Goal: Task Accomplishment & Management: Use online tool/utility

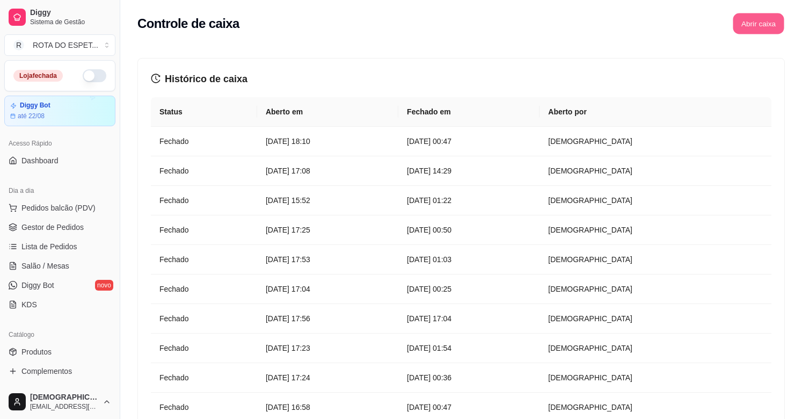
click at [745, 22] on button "Abrir caixa" at bounding box center [758, 23] width 51 height 21
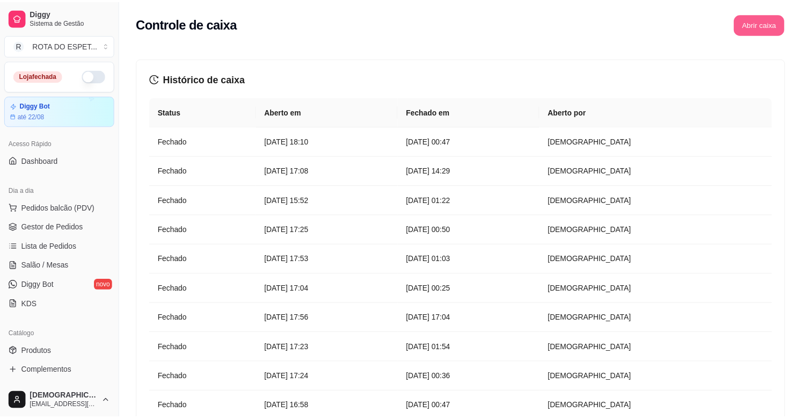
scroll to position [353, 0]
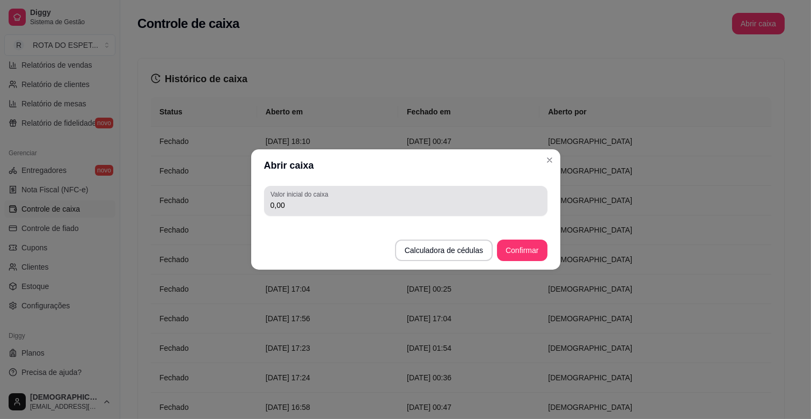
click at [330, 211] on div "0,00" at bounding box center [406, 200] width 271 height 21
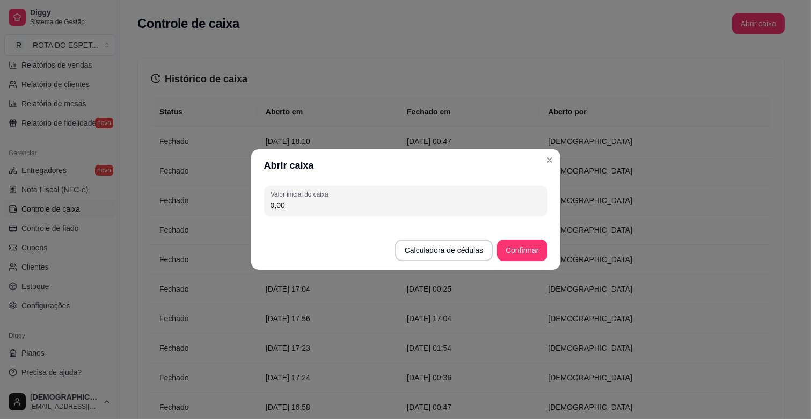
click at [330, 211] on div "0,00" at bounding box center [406, 200] width 271 height 21
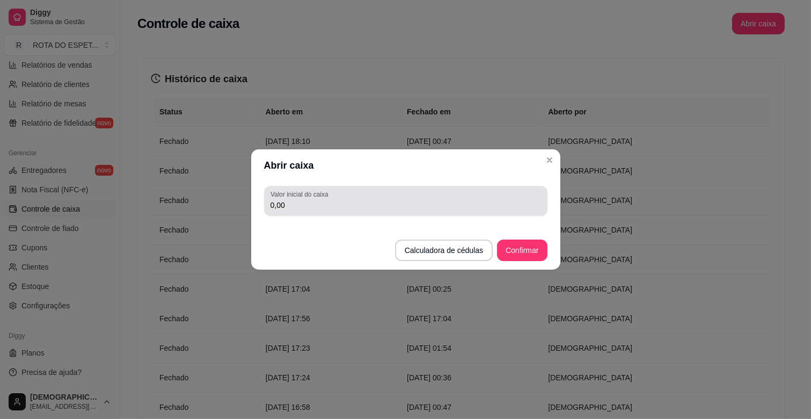
click at [330, 211] on div "0,00" at bounding box center [406, 200] width 271 height 21
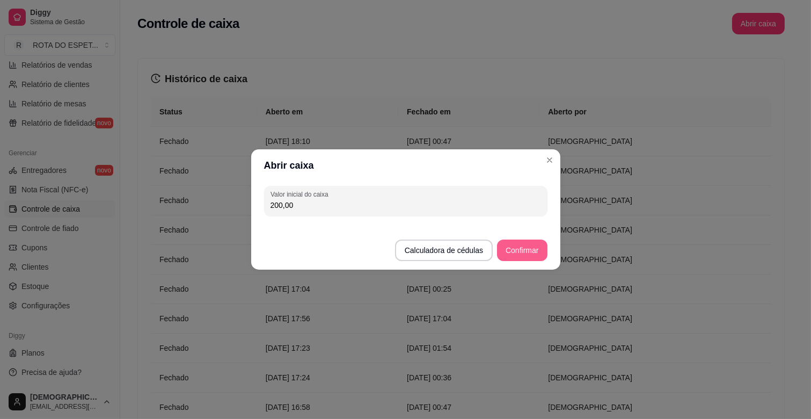
type input "200,00"
click at [522, 243] on button "Confirmar" at bounding box center [522, 250] width 49 height 21
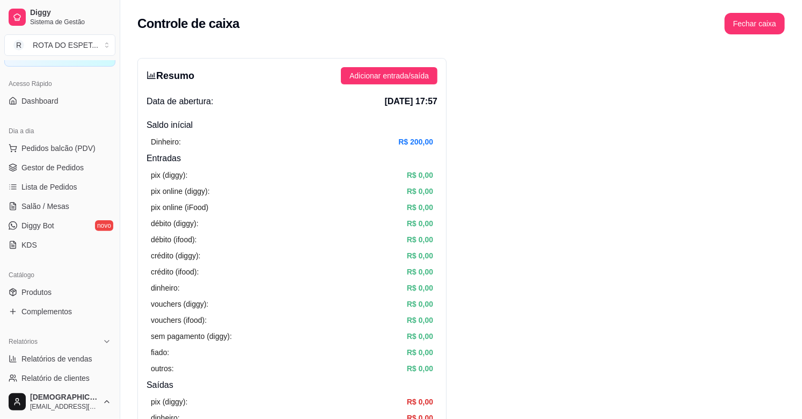
scroll to position [55, 0]
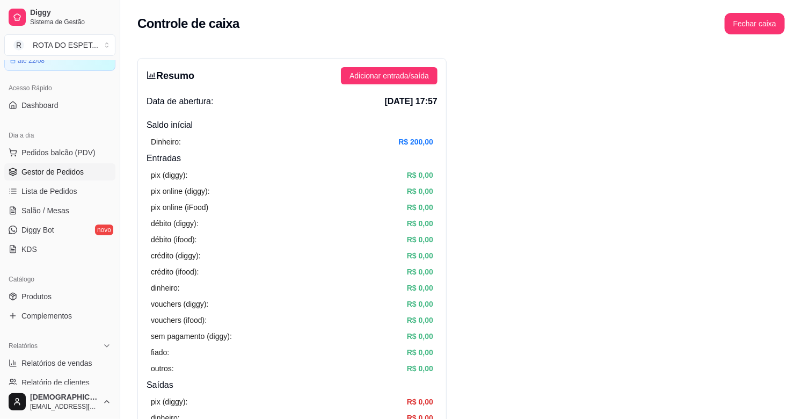
click at [77, 175] on span "Gestor de Pedidos" at bounding box center [52, 171] width 62 height 11
